Goal: Information Seeking & Learning: Learn about a topic

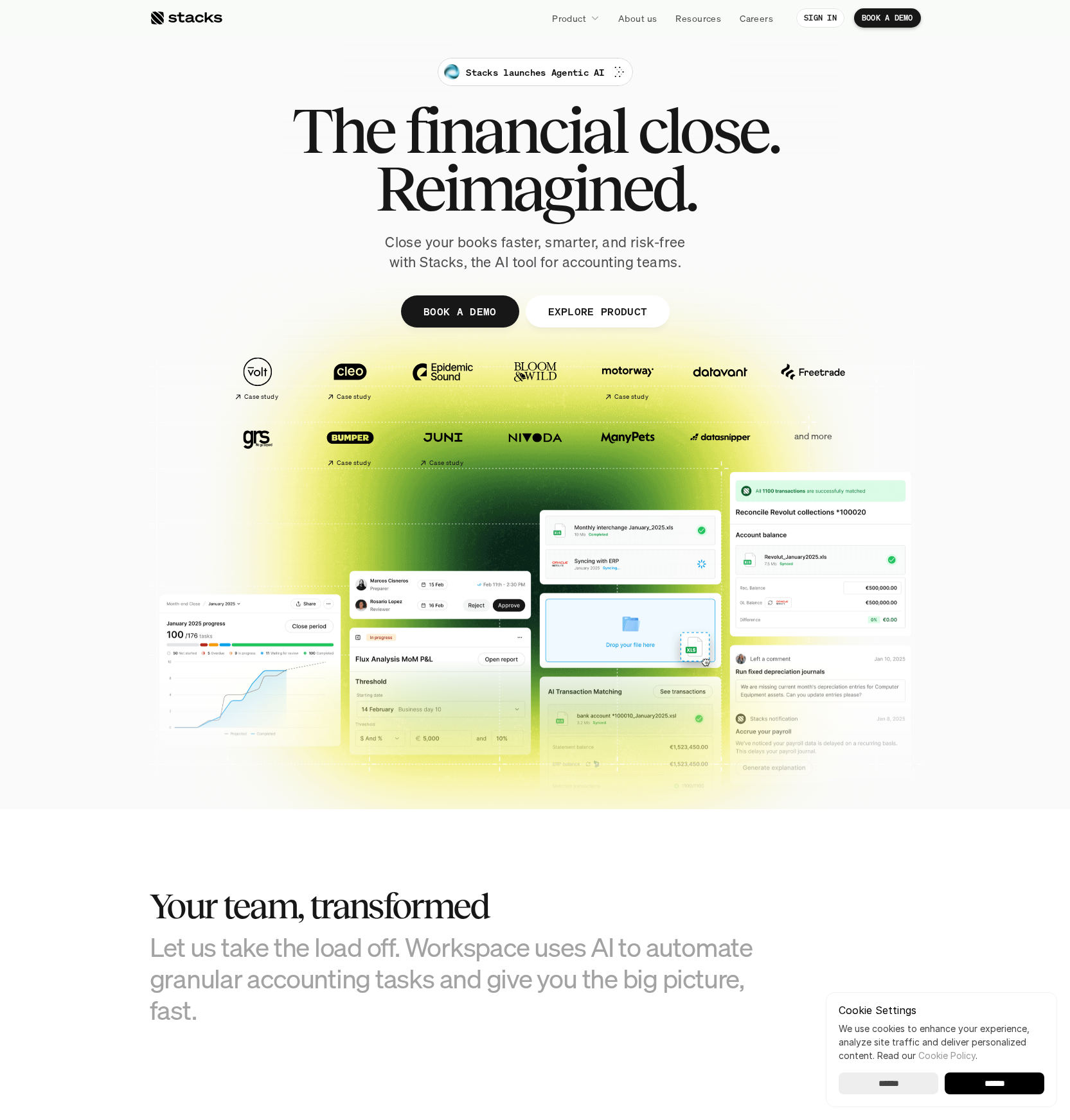
click at [953, 315] on div at bounding box center [535, 398] width 1070 height 411
click at [793, 230] on div "Stacks launches Agentic AI The financial close. Reimagined. Close your books fa…" at bounding box center [535, 164] width 719 height 215
click at [773, 149] on span "close." at bounding box center [707, 130] width 142 height 58
click at [878, 185] on div "Stacks launches Agentic AI The financial close. Reimagined. Close your books fa…" at bounding box center [535, 164] width 719 height 215
click at [875, 213] on div "Stacks launches Agentic AI The financial close. Reimagined. Close your books fa…" at bounding box center [535, 164] width 719 height 215
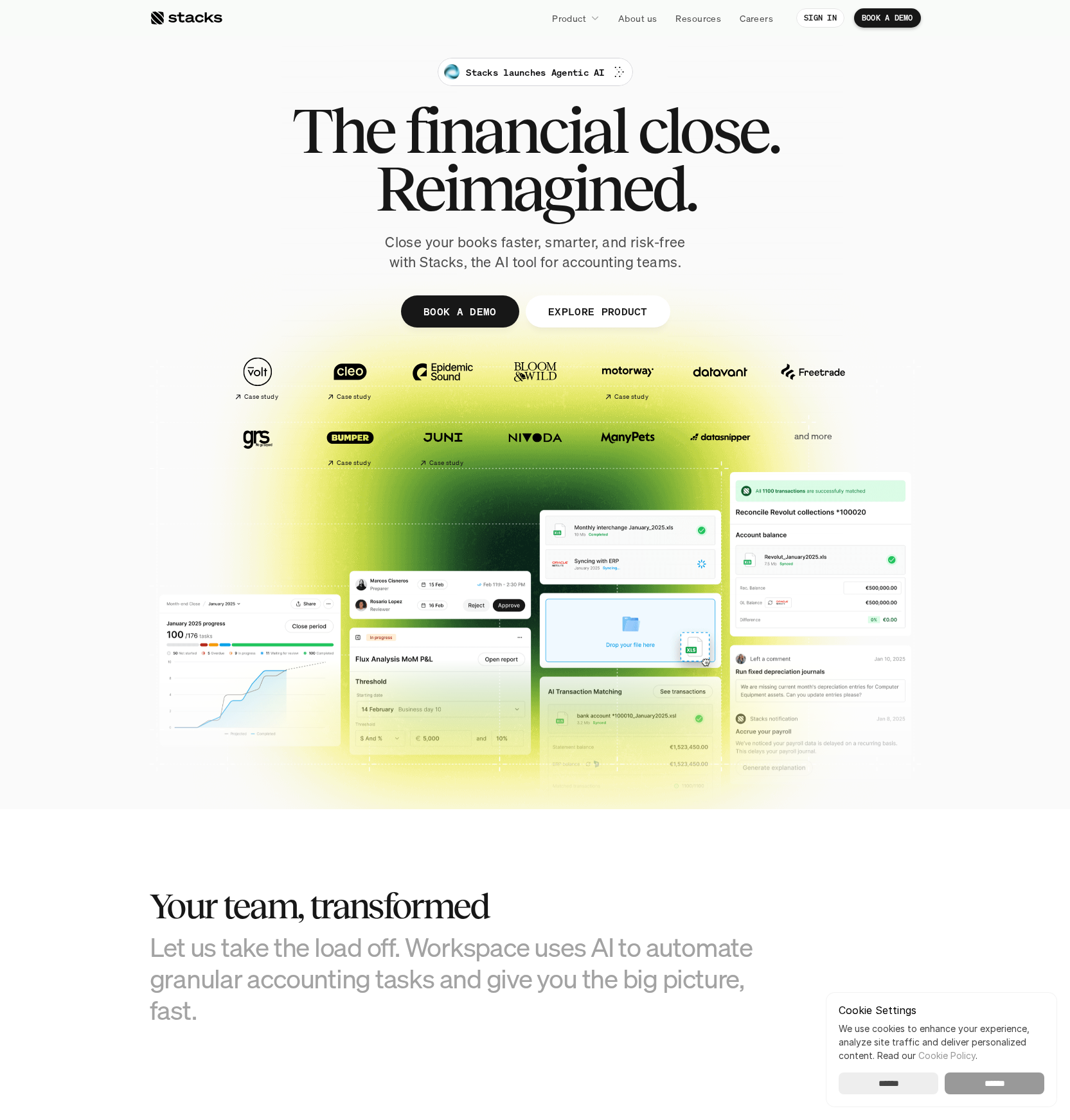
click at [1001, 1091] on input "******" at bounding box center [993, 1083] width 100 height 22
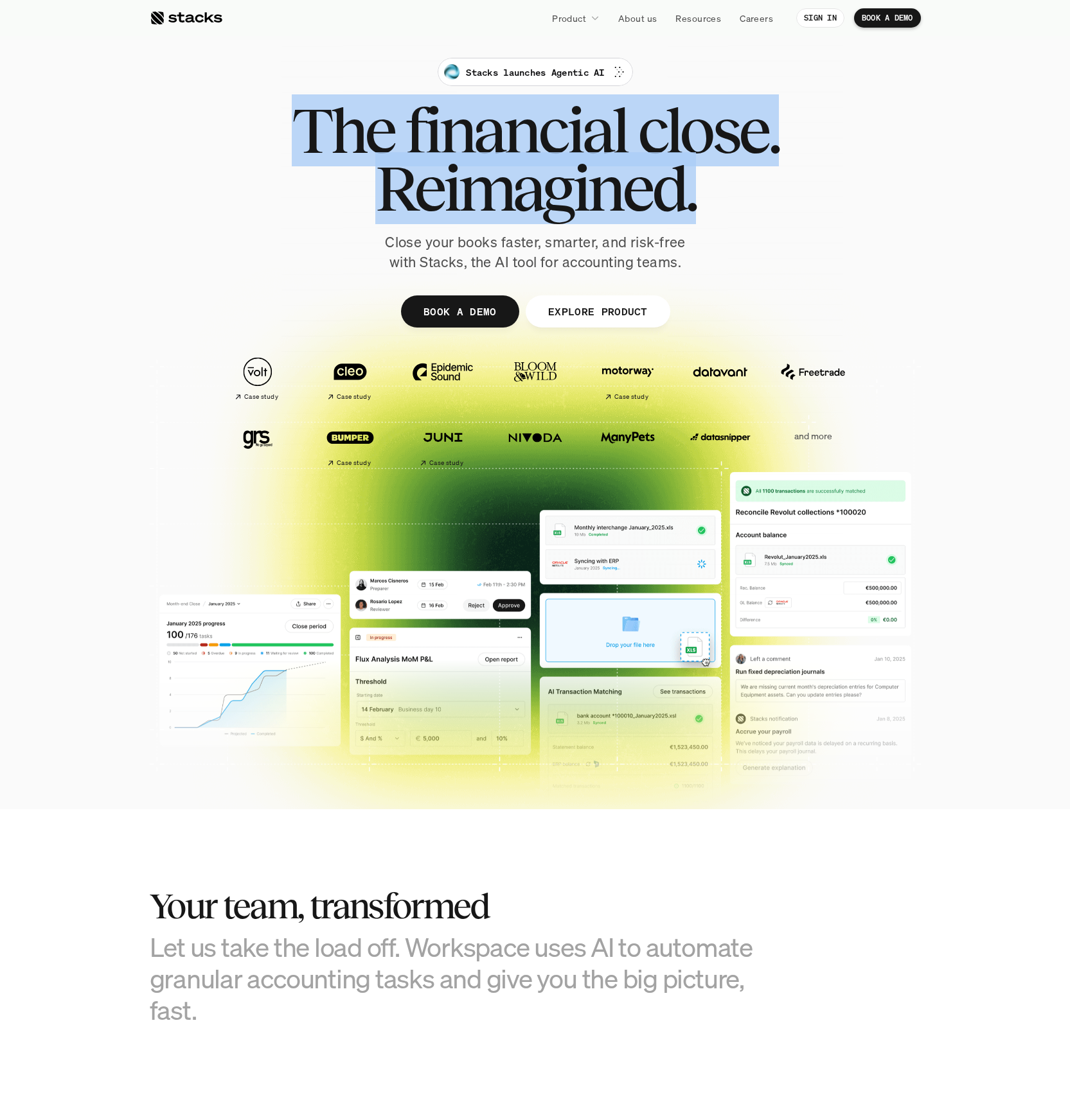
drag, startPoint x: 281, startPoint y: 127, endPoint x: 819, endPoint y: 222, distance: 546.3
click at [819, 222] on div "Stacks launches Agentic AI The financial close. Reimagined. Close your books fa…" at bounding box center [535, 164] width 719 height 215
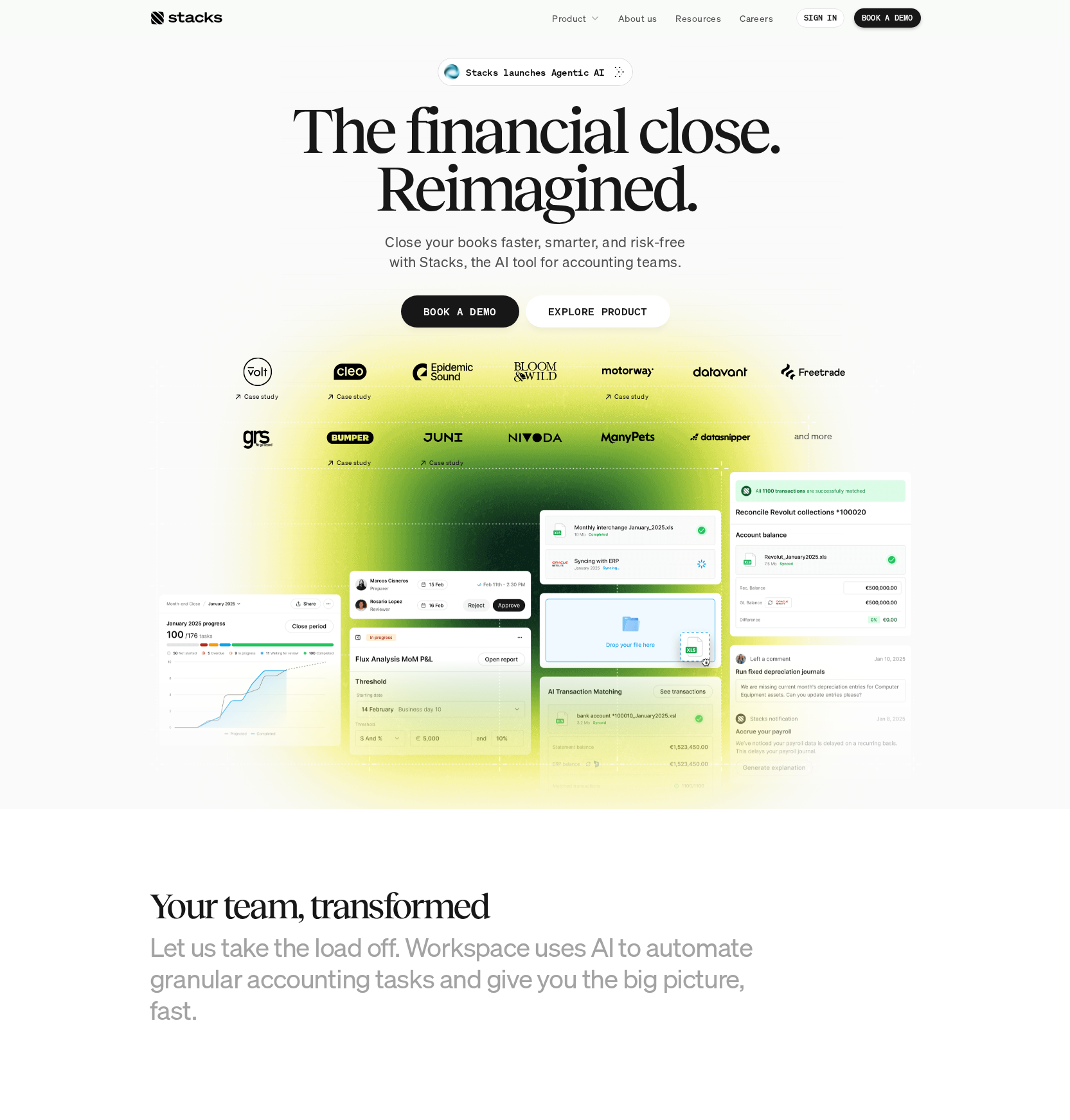
click at [706, 222] on div "Stacks launches Agentic AI The financial close. Reimagined. Close your books fa…" at bounding box center [535, 164] width 719 height 215
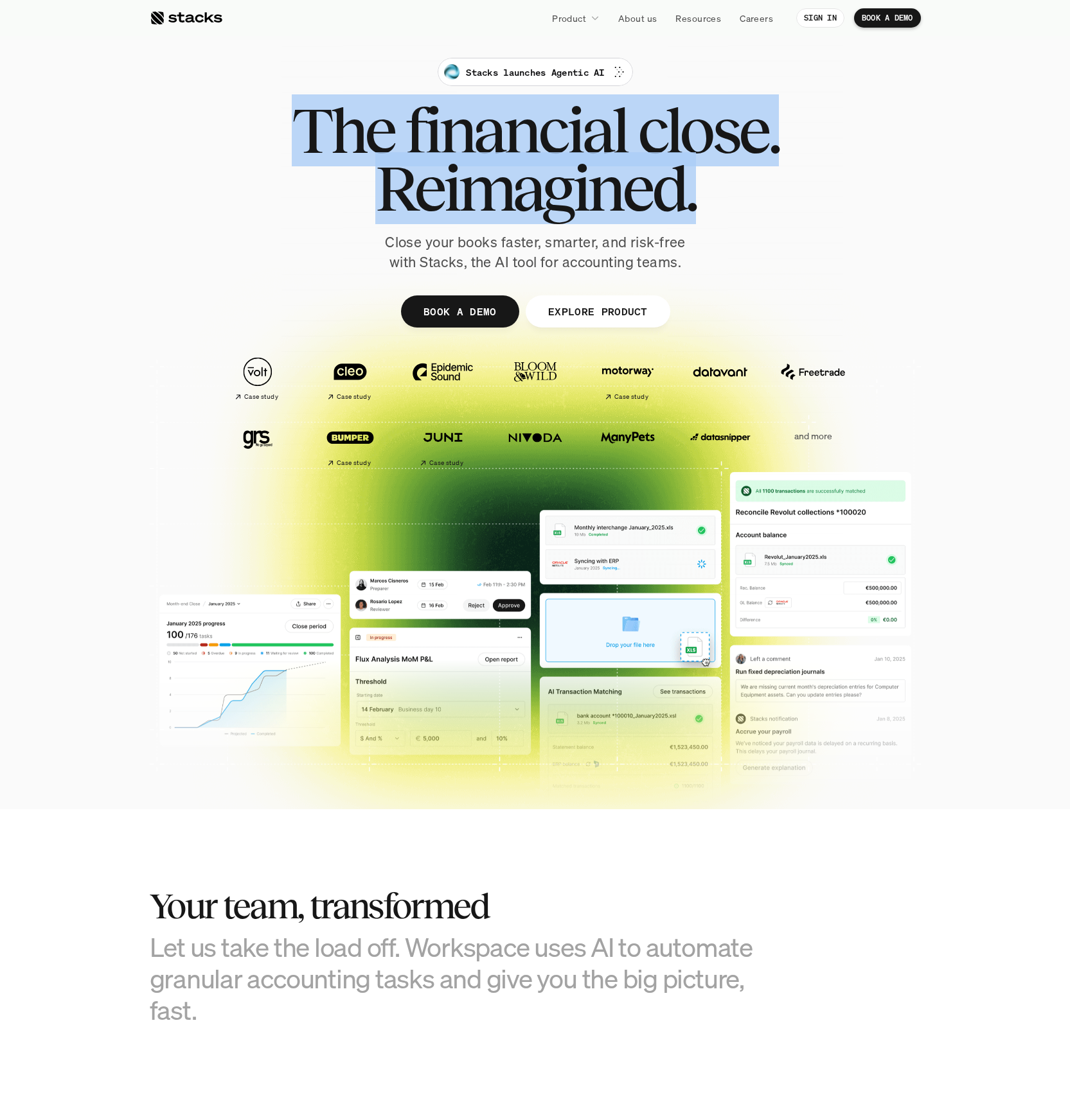
drag, startPoint x: 706, startPoint y: 193, endPoint x: 291, endPoint y: 128, distance: 420.1
click at [291, 128] on div "The financial close. Reimagined." at bounding box center [535, 159] width 487 height 116
click at [291, 126] on span "The" at bounding box center [343, 130] width 102 height 58
drag, startPoint x: 295, startPoint y: 124, endPoint x: 693, endPoint y: 236, distance: 413.5
click at [693, 236] on div "Stacks launches Agentic AI The financial close. Reimagined. Close your books fa…" at bounding box center [535, 164] width 719 height 215
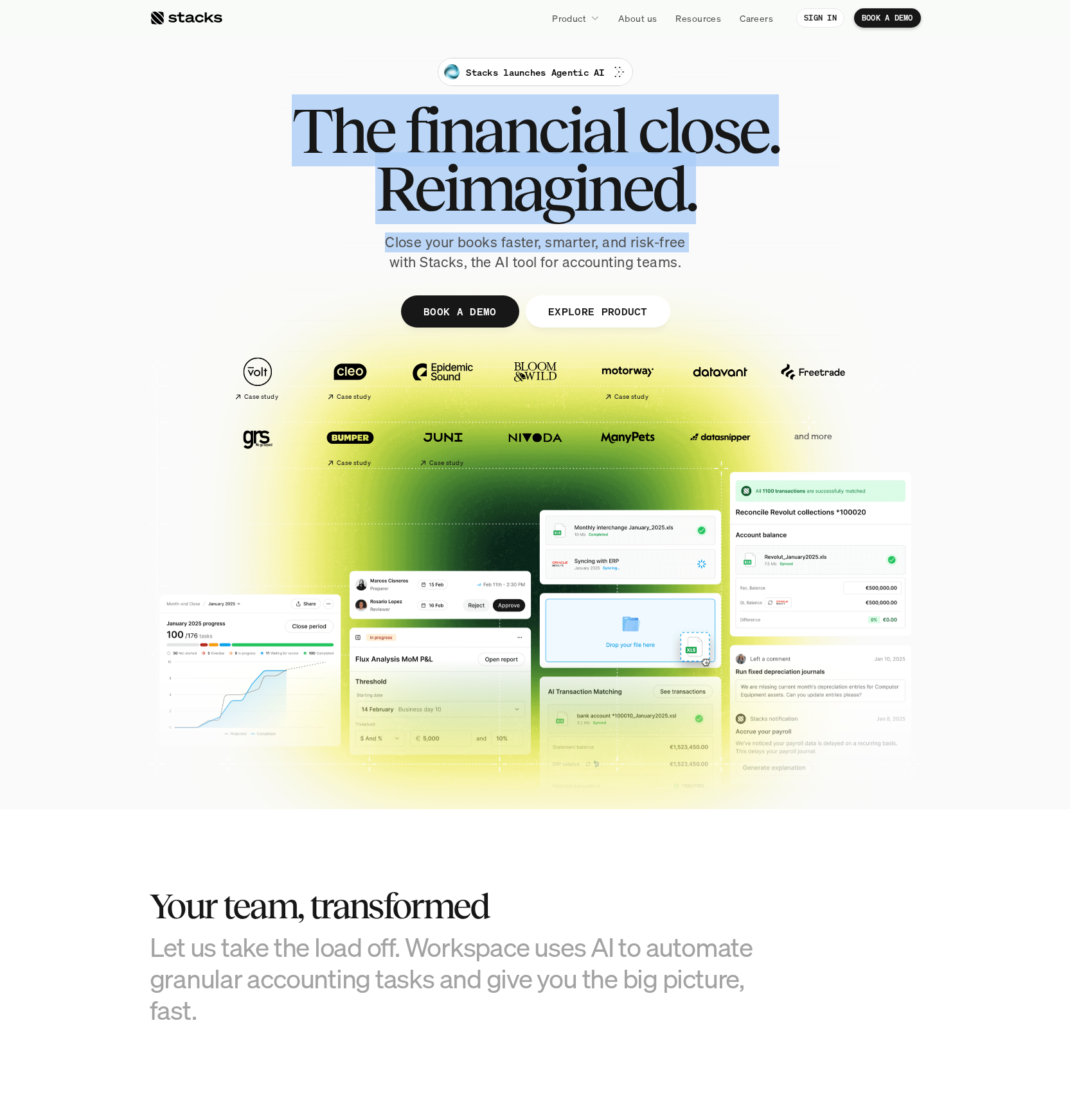
click at [693, 236] on p "Close your books faster, smarter, and risk-free with Stacks, the AI tool for ac…" at bounding box center [535, 252] width 322 height 40
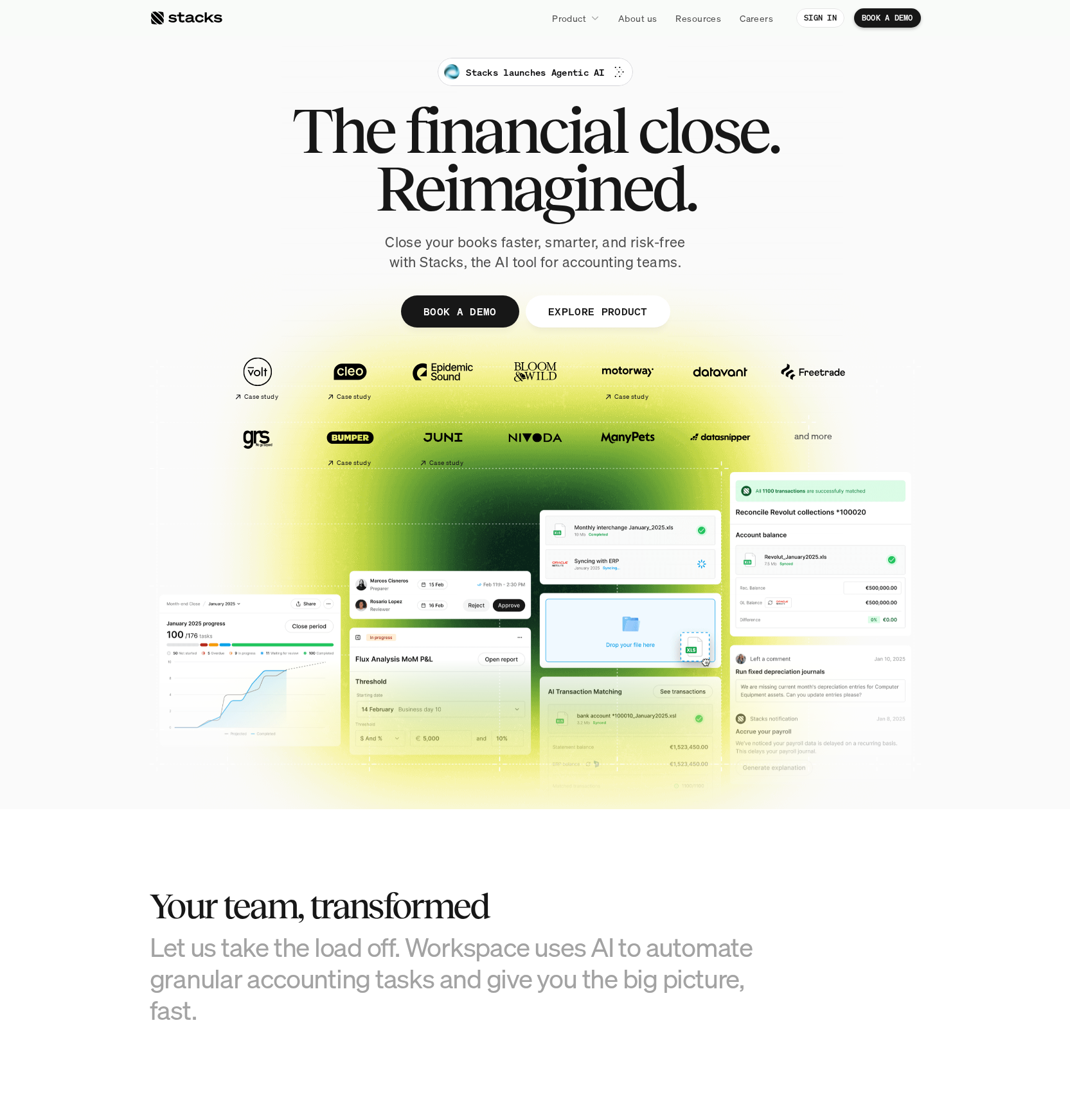
click at [658, 235] on p "Close your books faster, smarter, and risk-free with Stacks, the AI tool for ac…" at bounding box center [535, 252] width 322 height 40
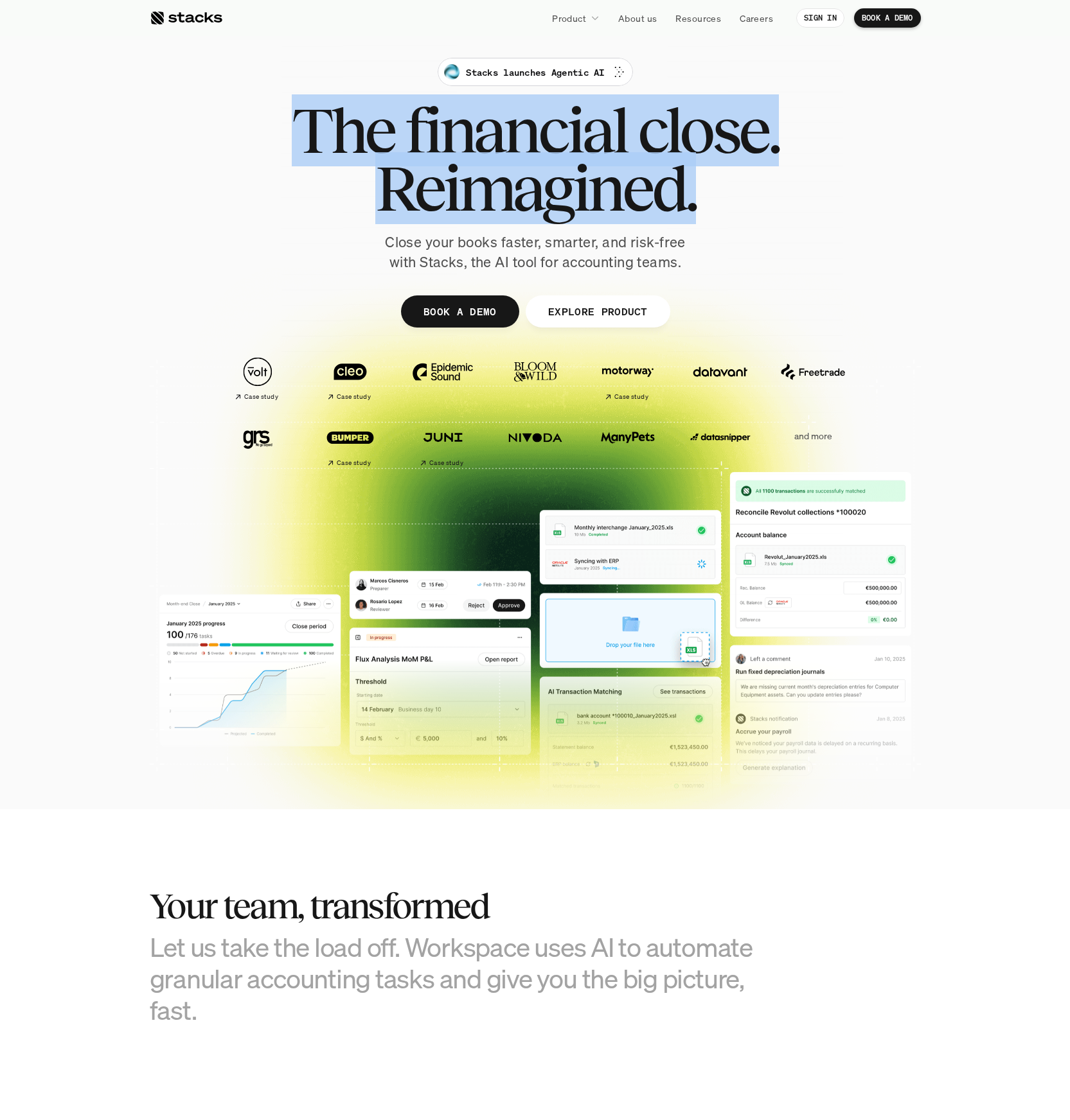
drag, startPoint x: 695, startPoint y: 216, endPoint x: 299, endPoint y: 131, distance: 405.0
click at [299, 131] on div "The financial close. Reimagined." at bounding box center [535, 159] width 487 height 116
click at [298, 126] on span "The" at bounding box center [343, 130] width 102 height 58
drag, startPoint x: 293, startPoint y: 117, endPoint x: 782, endPoint y: 208, distance: 497.4
click at [782, 208] on div "Stacks launches Agentic AI The financial close. Reimagined. Close your books fa…" at bounding box center [535, 164] width 719 height 215
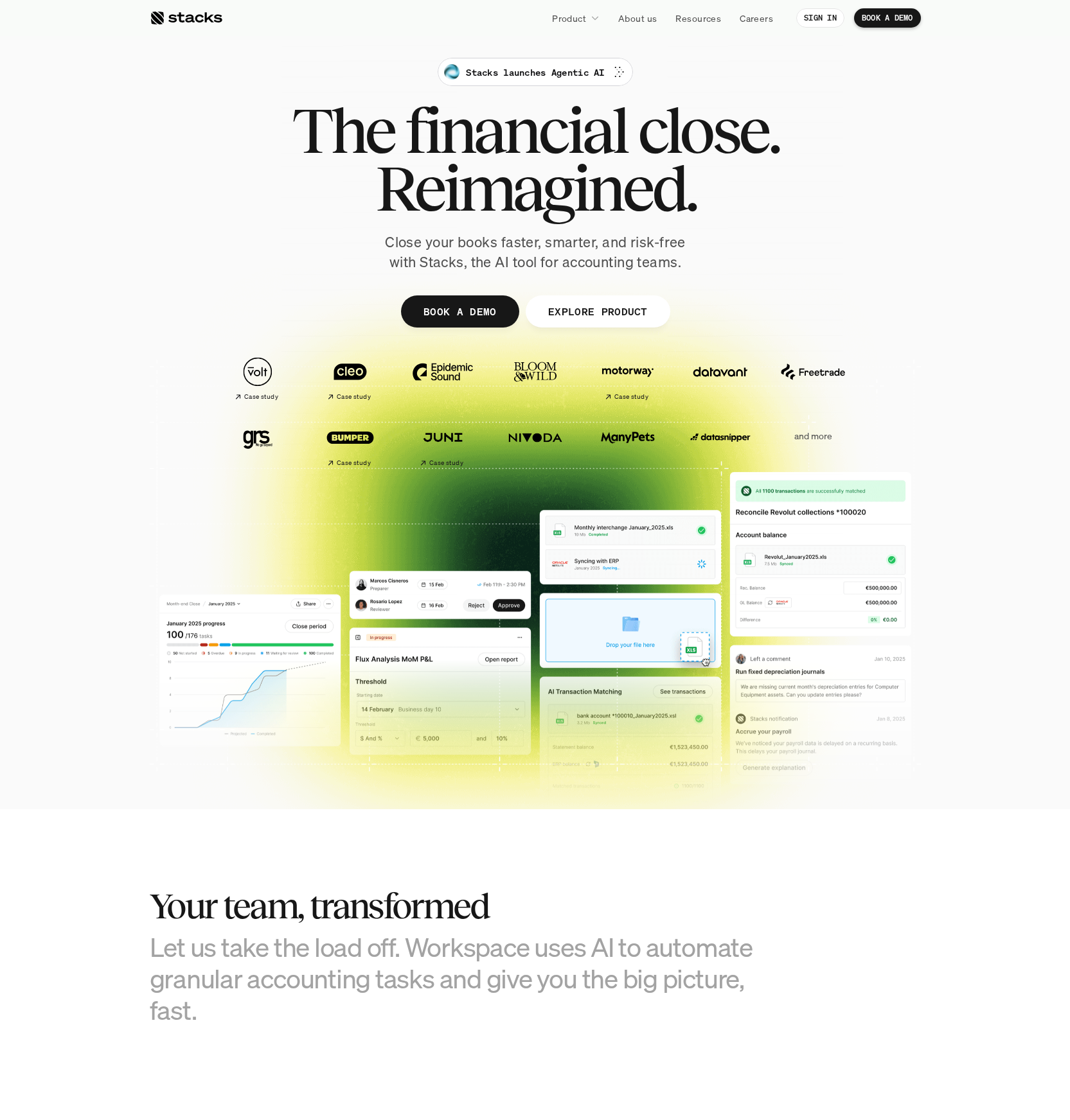
click at [782, 208] on div "Stacks launches Agentic AI The financial close. Reimagined. Close your books fa…" at bounding box center [535, 164] width 719 height 215
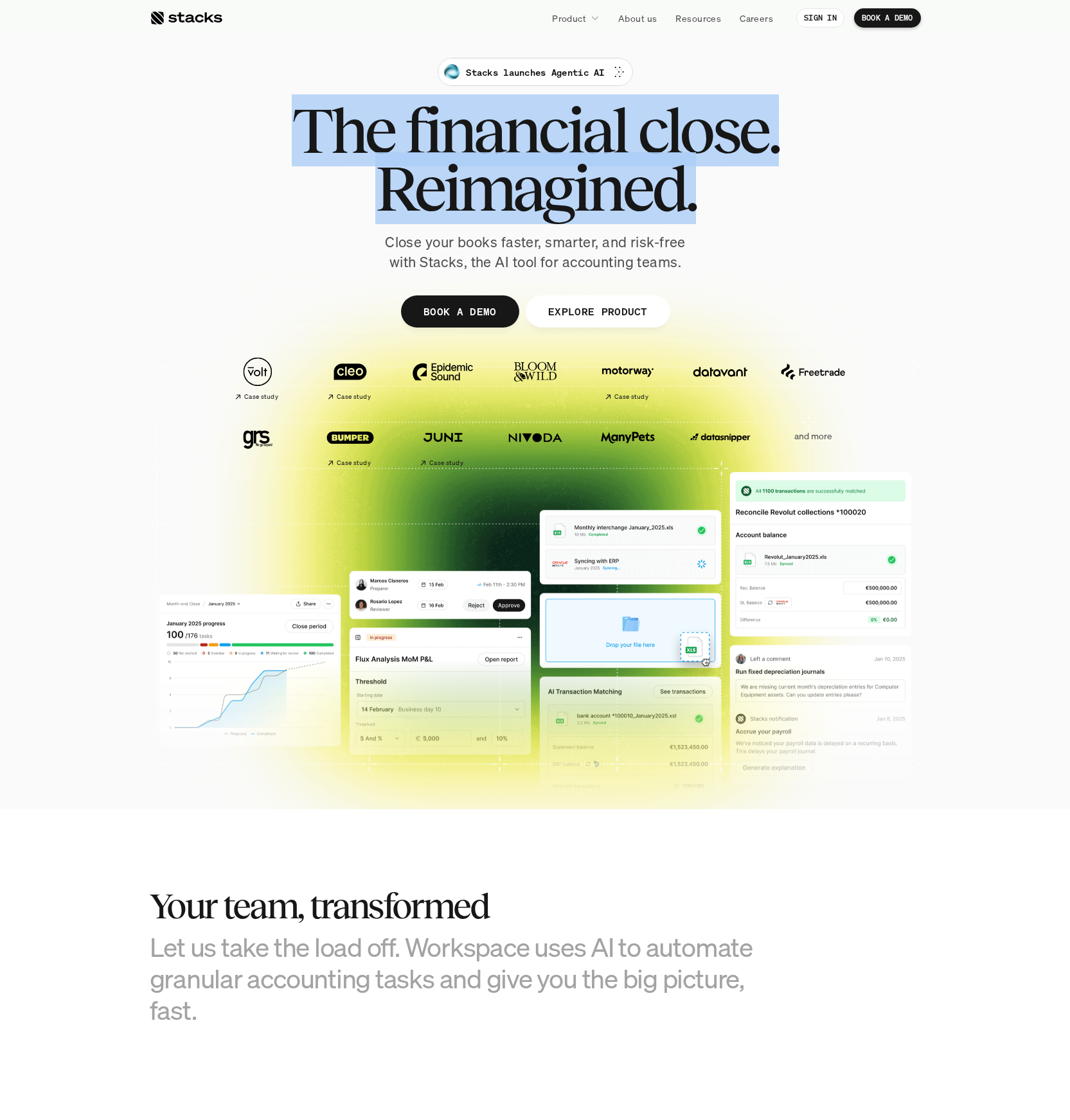
drag, startPoint x: 759, startPoint y: 204, endPoint x: 291, endPoint y: 140, distance: 472.4
click at [287, 151] on div "Stacks launches Agentic AI The financial close. Reimagined. Close your books fa…" at bounding box center [535, 164] width 719 height 215
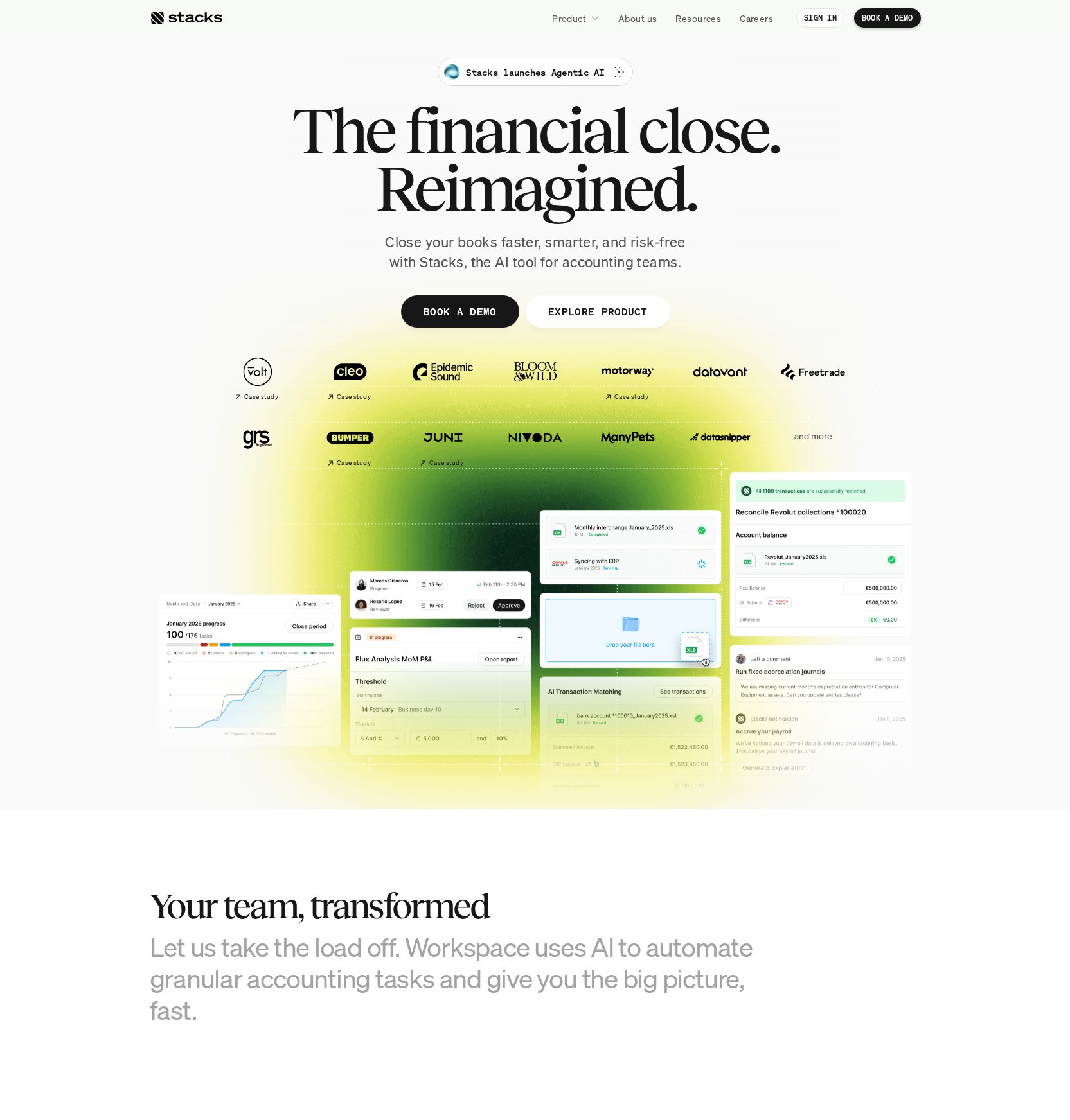
click at [291, 137] on span "The" at bounding box center [343, 130] width 102 height 58
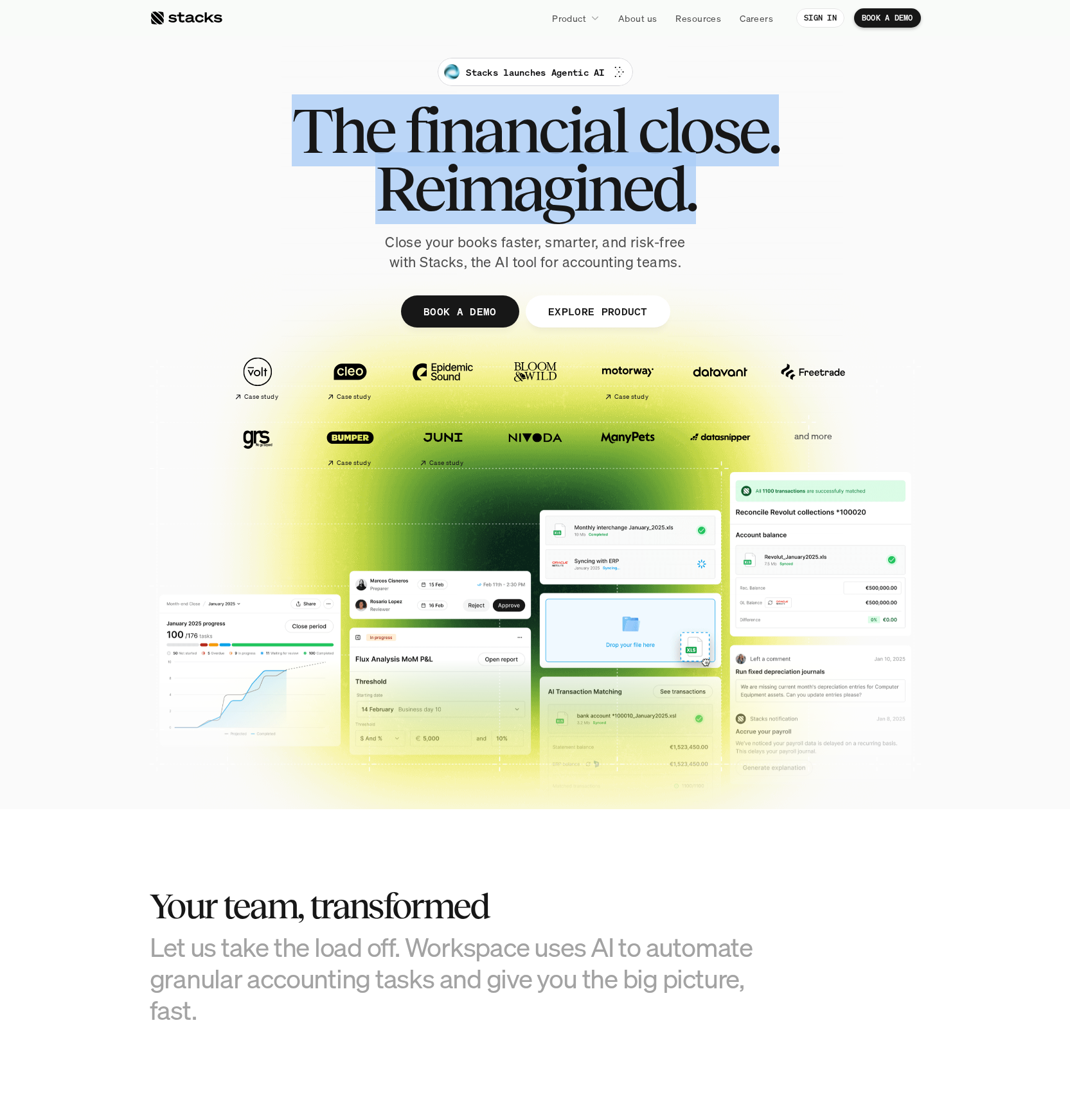
drag, startPoint x: 292, startPoint y: 133, endPoint x: 716, endPoint y: 192, distance: 428.1
click at [716, 192] on div "The financial close. Reimagined." at bounding box center [535, 159] width 487 height 116
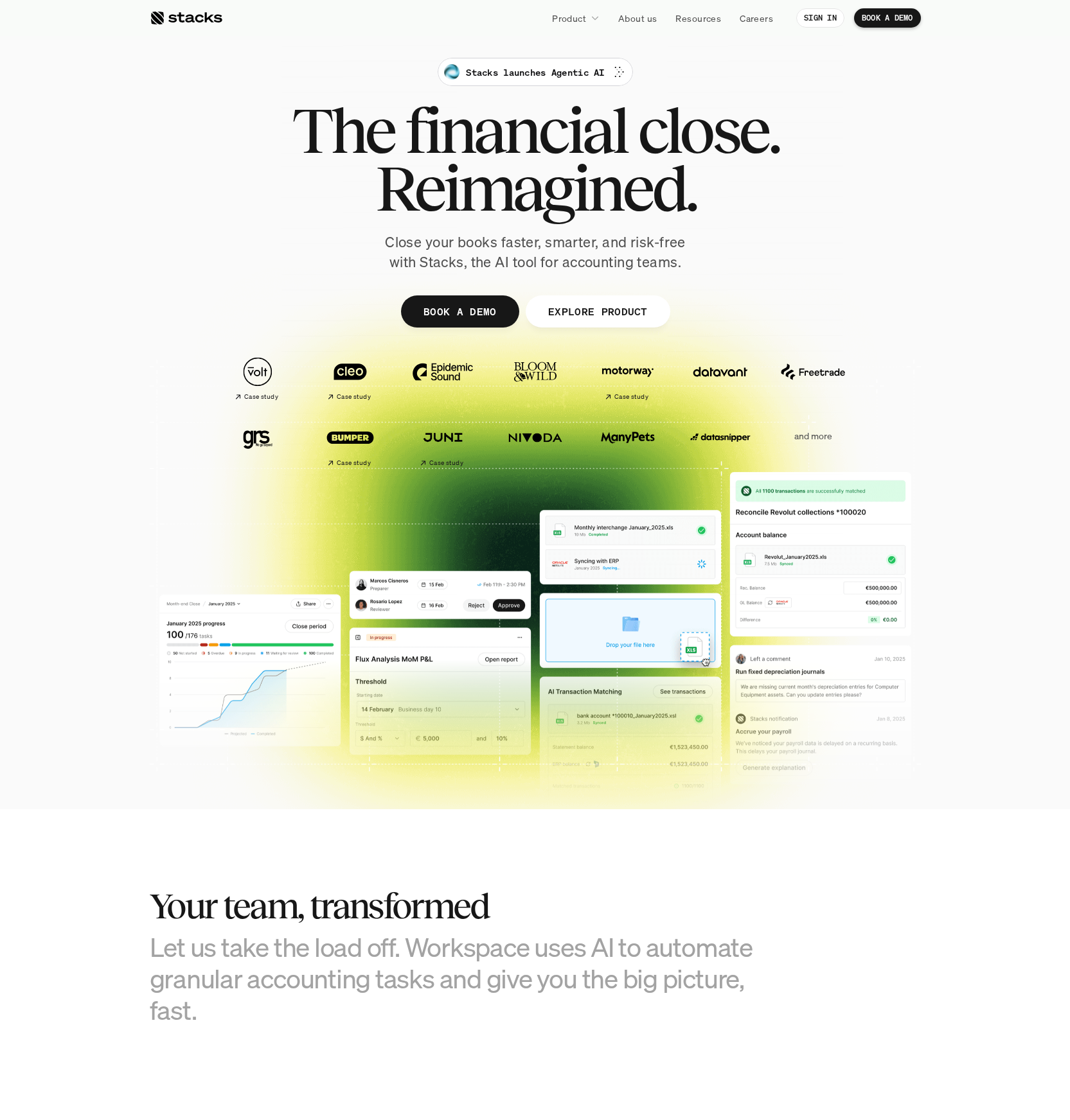
click at [715, 189] on h1 "Reimagined." at bounding box center [535, 187] width 487 height 58
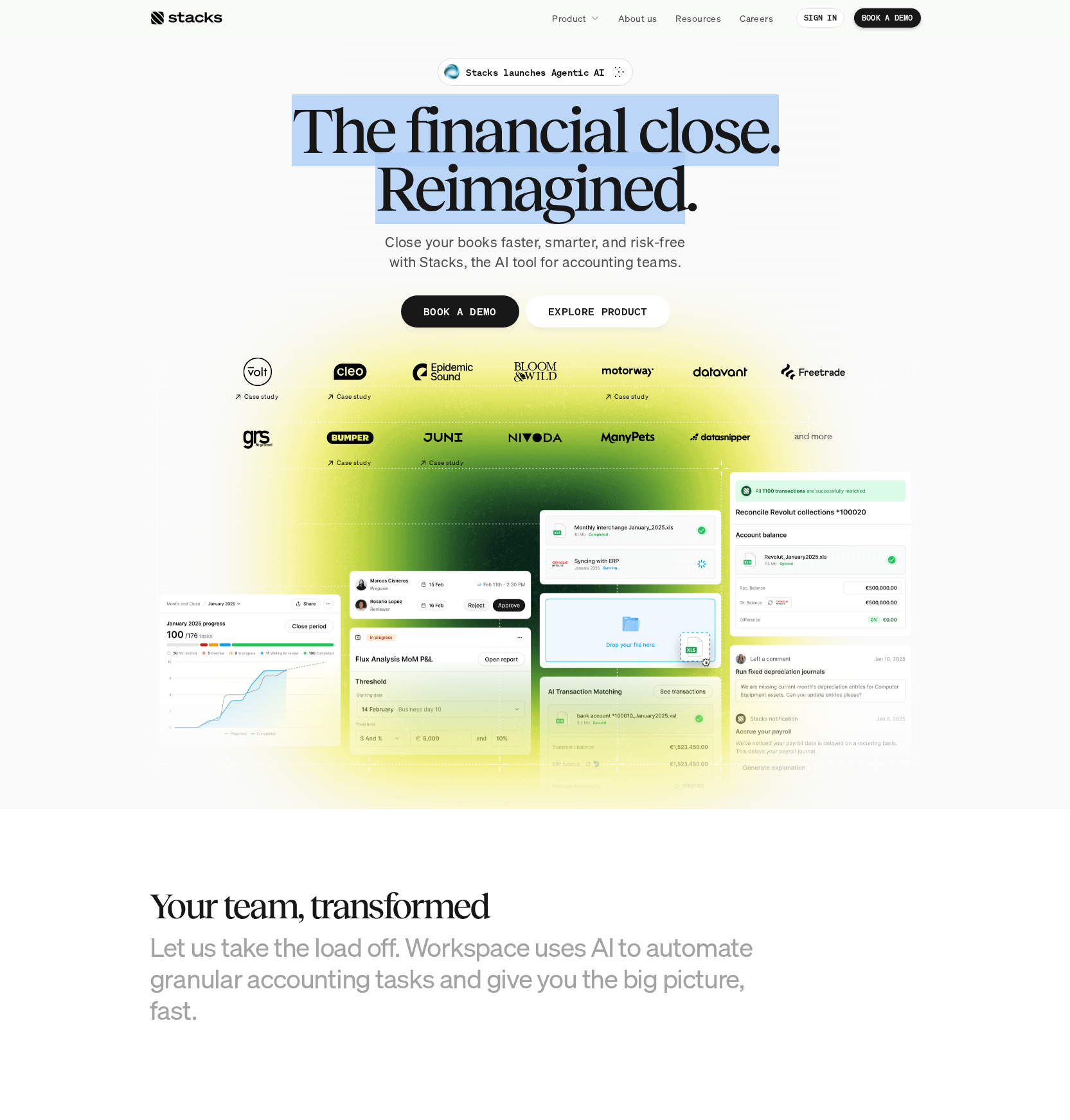
drag, startPoint x: 687, startPoint y: 195, endPoint x: 288, endPoint y: 137, distance: 403.2
click at [288, 137] on div "Stacks launches Agentic AI The financial close. Reimagined. Close your books fa…" at bounding box center [535, 164] width 719 height 215
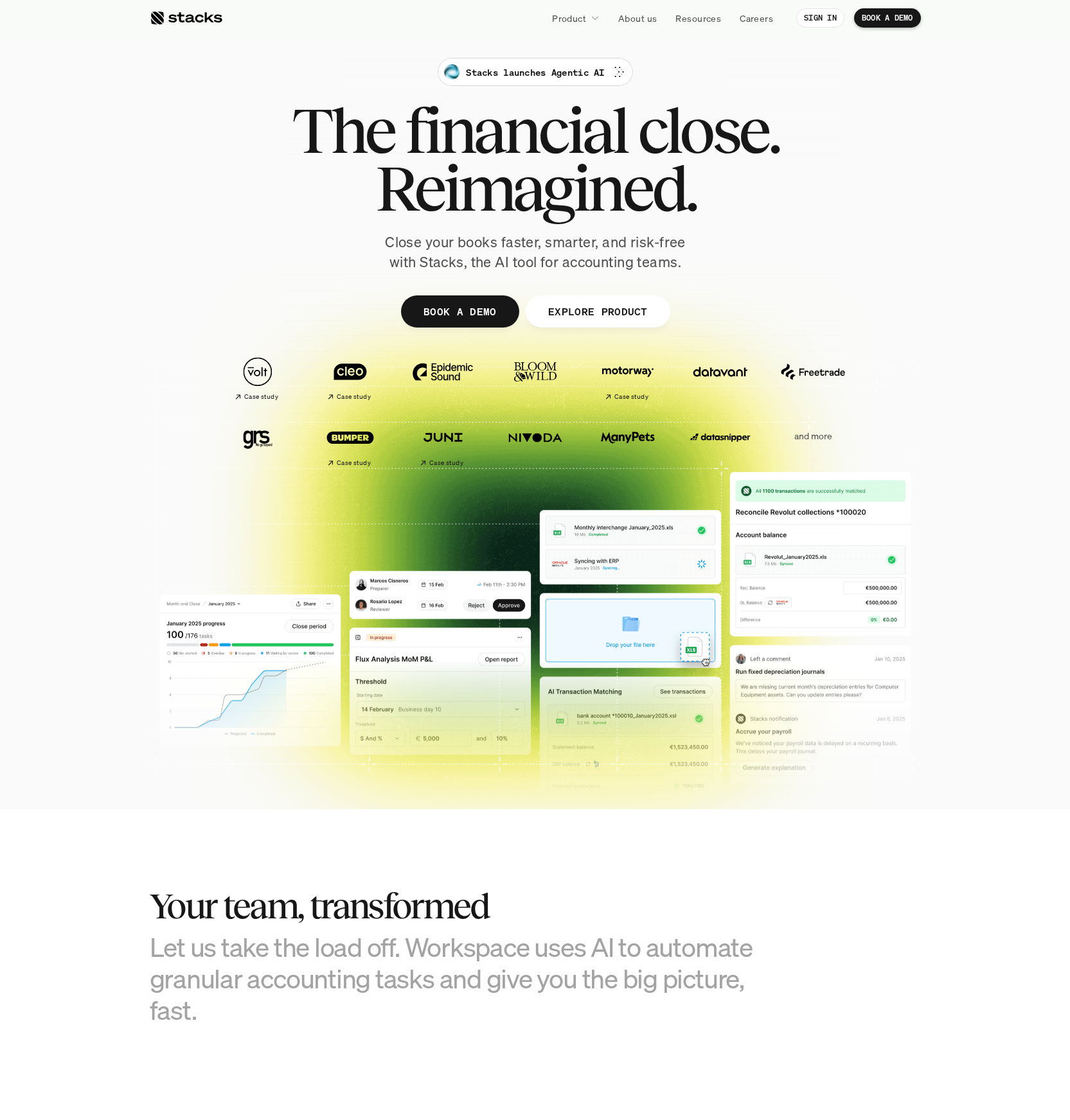
click at [291, 134] on span "The" at bounding box center [343, 130] width 102 height 58
click at [344, 143] on span "The" at bounding box center [343, 130] width 102 height 58
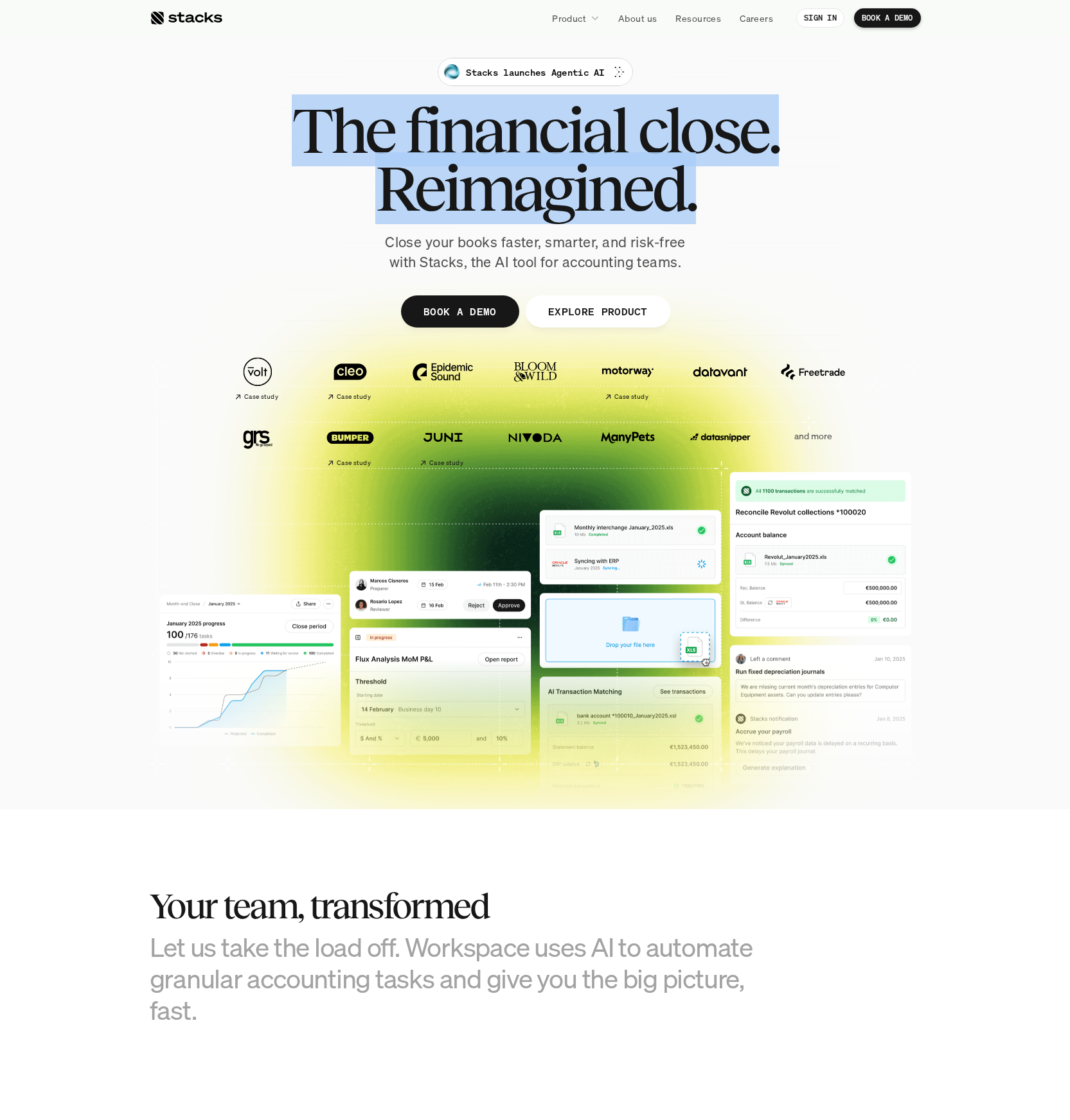
drag, startPoint x: 297, startPoint y: 122, endPoint x: 778, endPoint y: 189, distance: 485.6
click at [778, 189] on div "The financial close. Reimagined." at bounding box center [535, 159] width 487 height 116
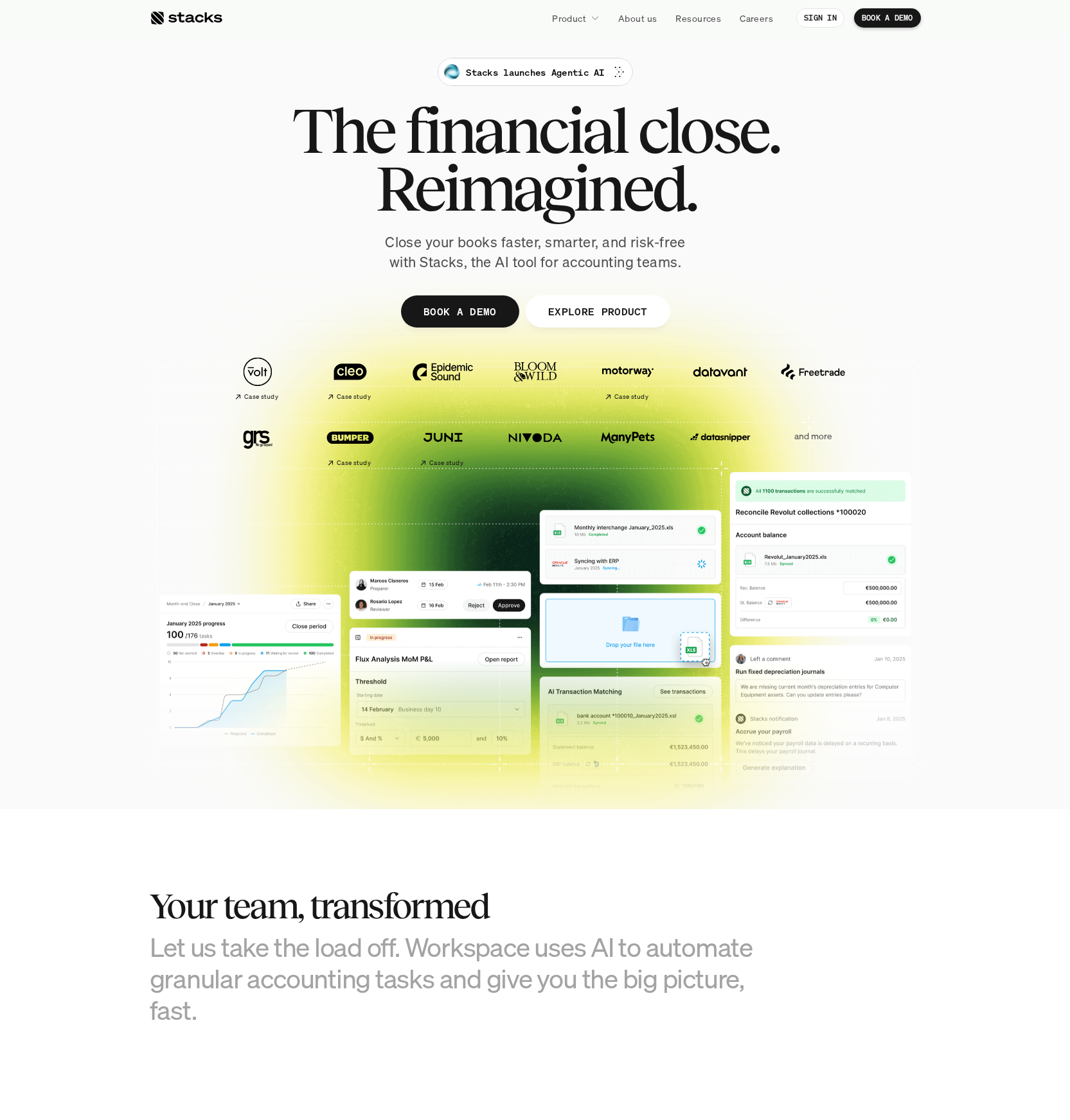
click at [778, 189] on h1 "Reimagined." at bounding box center [535, 187] width 487 height 58
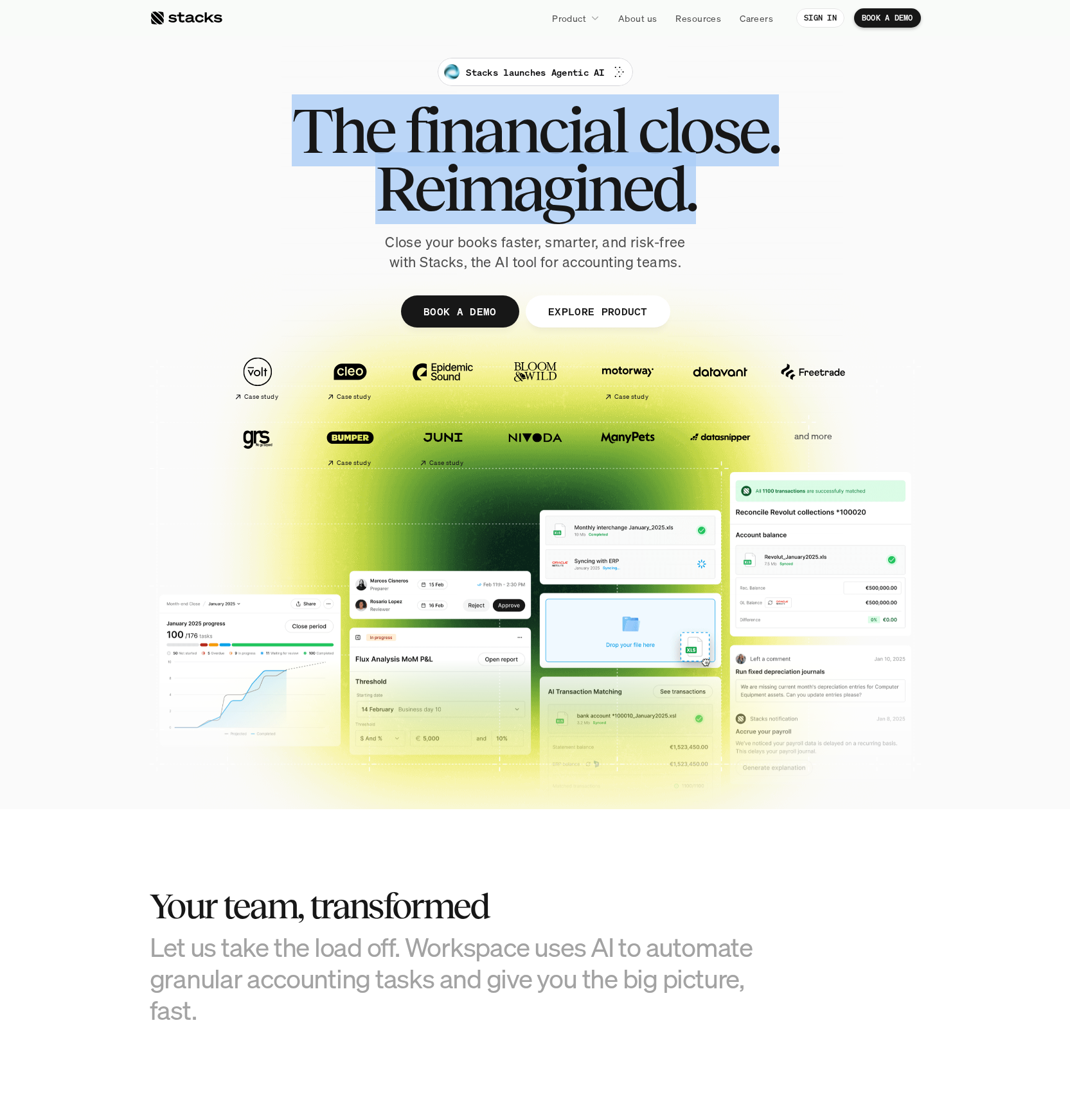
drag, startPoint x: 749, startPoint y: 194, endPoint x: 302, endPoint y: 138, distance: 450.5
click at [302, 138] on div "The financial close. Reimagined." at bounding box center [535, 159] width 487 height 116
click at [301, 136] on span "The" at bounding box center [343, 130] width 102 height 58
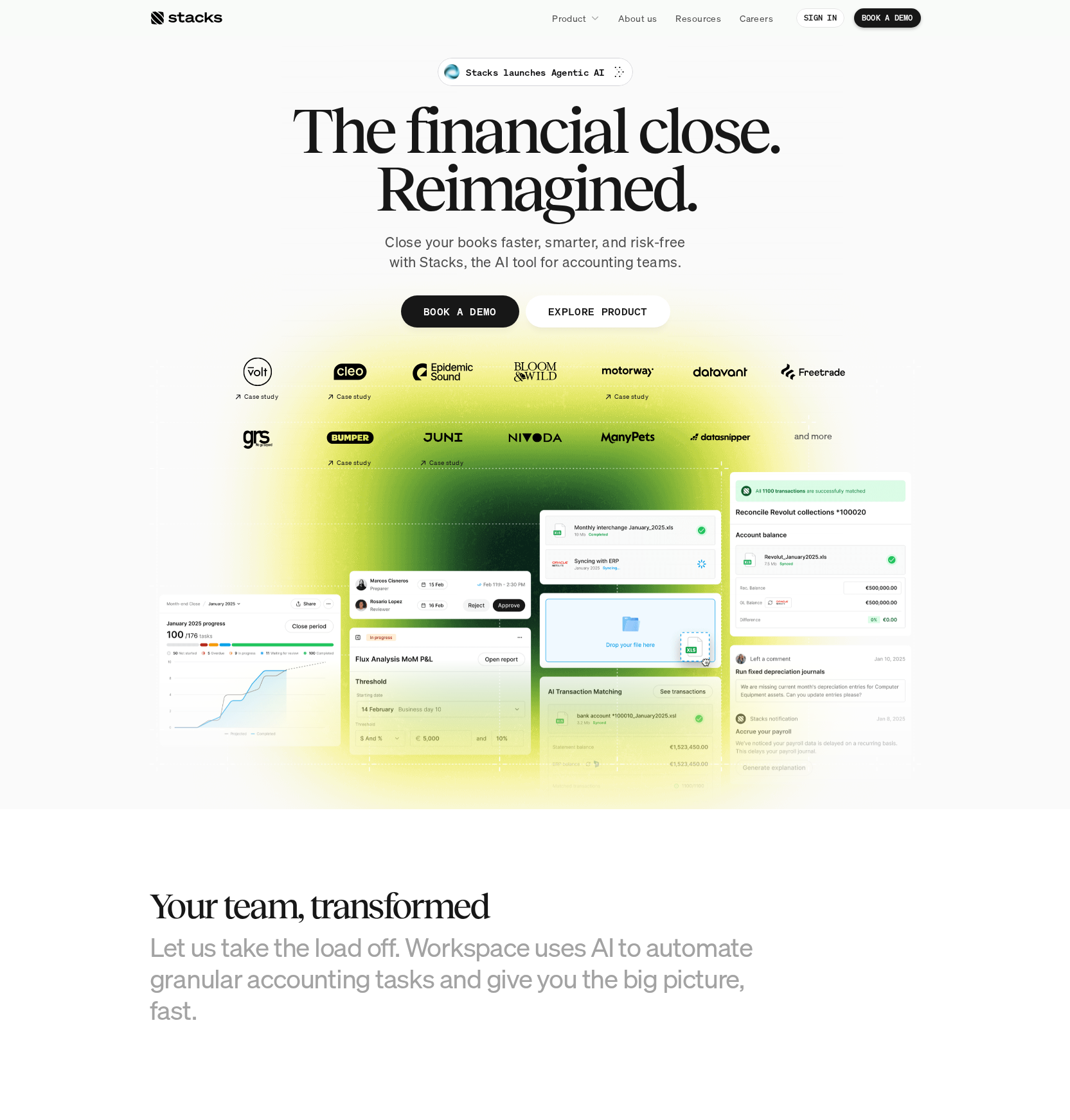
click at [302, 135] on span "The" at bounding box center [343, 130] width 102 height 58
